Goal: Transaction & Acquisition: Subscribe to service/newsletter

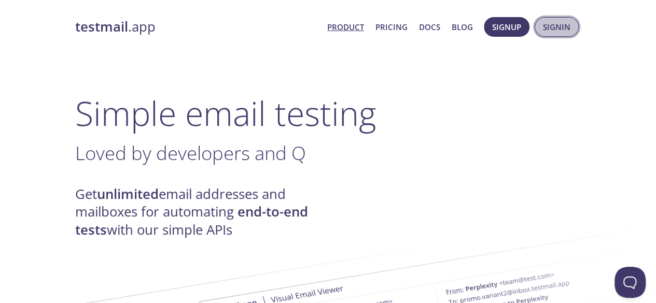
click at [549, 31] on span "Signin" at bounding box center [556, 26] width 27 height 13
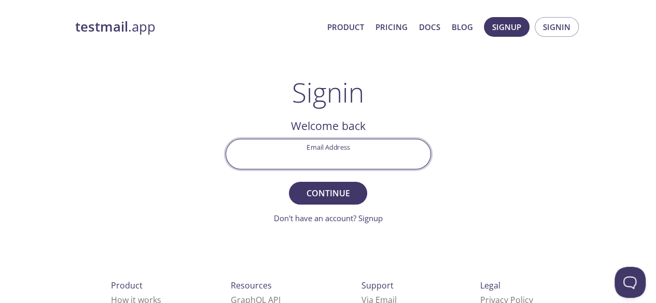
click at [351, 161] on input "Email Address" at bounding box center [328, 155] width 204 height 30
type input "[EMAIL_ADDRESS][DOMAIN_NAME]"
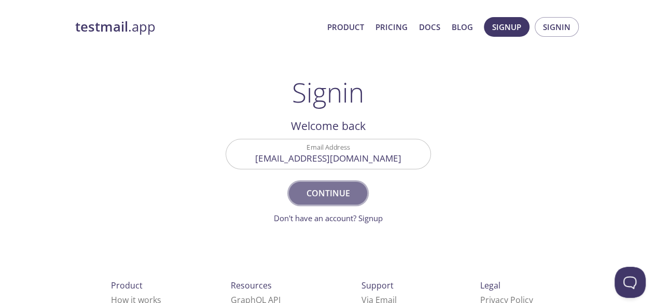
click at [317, 193] on span "Continue" at bounding box center [327, 193] width 55 height 15
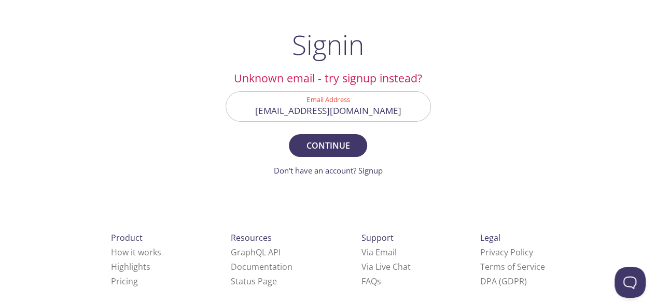
scroll to position [49, 0]
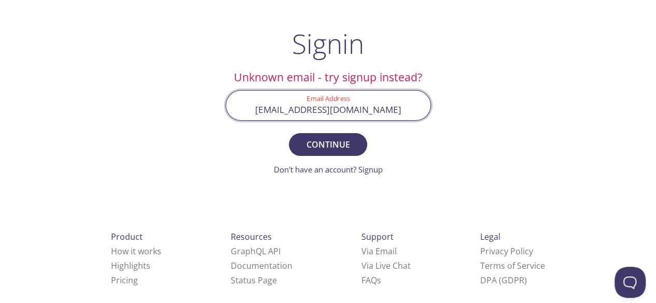
click at [397, 113] on input "[EMAIL_ADDRESS][DOMAIN_NAME]" at bounding box center [328, 106] width 204 height 30
click at [408, 110] on input "[EMAIL_ADDRESS][DOMAIN_NAME]" at bounding box center [328, 106] width 204 height 30
click at [263, 110] on input "[EMAIL_ADDRESS][DOMAIN_NAME]" at bounding box center [328, 106] width 204 height 30
click at [267, 103] on input "[EMAIL_ADDRESS][DOMAIN_NAME]" at bounding box center [328, 106] width 204 height 30
click at [284, 107] on input "[EMAIL_ADDRESS][DOMAIN_NAME]" at bounding box center [328, 106] width 204 height 30
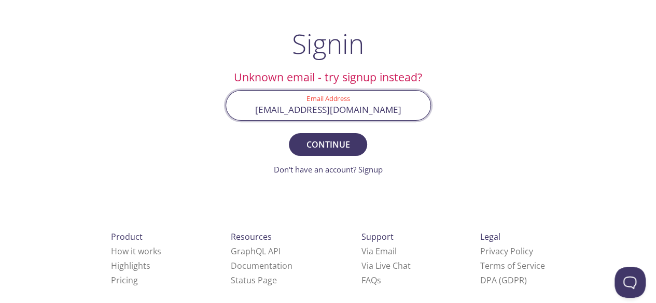
click at [303, 109] on input "[EMAIL_ADDRESS][DOMAIN_NAME]" at bounding box center [328, 106] width 204 height 30
click at [331, 110] on input "[EMAIL_ADDRESS][DOMAIN_NAME]" at bounding box center [328, 106] width 204 height 30
drag, startPoint x: 377, startPoint y: 105, endPoint x: 393, endPoint y: 107, distance: 16.2
click at [393, 107] on input "[EMAIL_ADDRESS][DOMAIN_NAME]" at bounding box center [328, 106] width 204 height 30
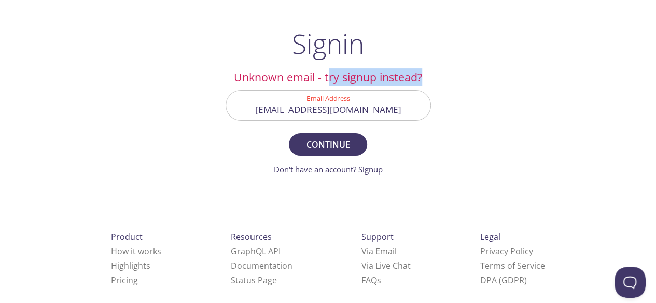
drag, startPoint x: 328, startPoint y: 78, endPoint x: 422, endPoint y: 76, distance: 93.9
click at [422, 76] on h2 "Unknown email - try signup instead?" at bounding box center [328, 77] width 205 height 18
click at [365, 166] on link "Don't have an account? Signup" at bounding box center [328, 169] width 109 height 10
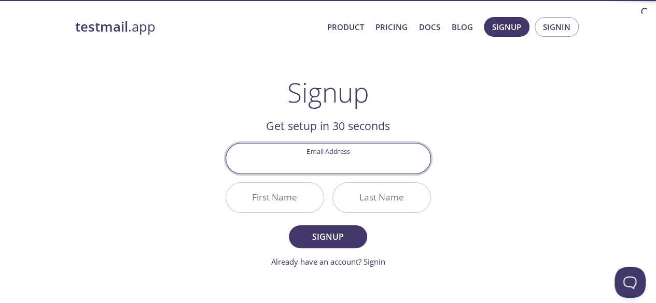
click at [335, 163] on input "Email Address" at bounding box center [328, 159] width 204 height 30
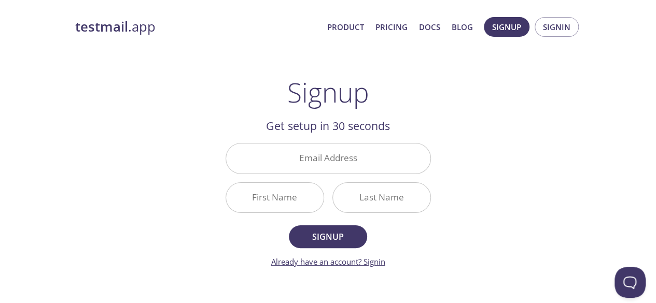
click at [376, 259] on link "Already have an account? Signin" at bounding box center [328, 262] width 114 height 10
